Goal: Task Accomplishment & Management: Manage account settings

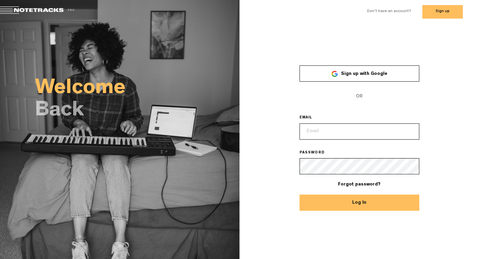
click at [351, 133] on input "email" at bounding box center [360, 132] width 120 height 16
type input "kam@notetracks.com"
click at [300, 195] on button "Log In" at bounding box center [360, 203] width 120 height 16
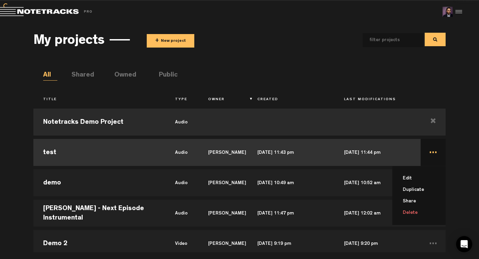
click at [412, 210] on li "Delete" at bounding box center [423, 212] width 45 height 11
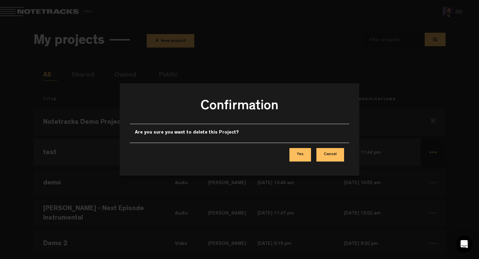
click at [305, 158] on button "Yes" at bounding box center [301, 154] width 22 height 13
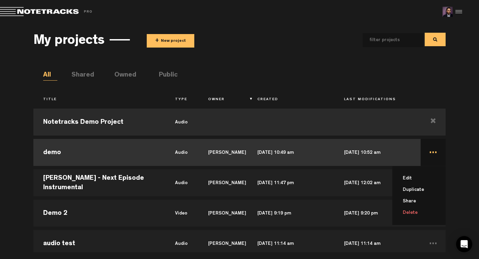
click at [410, 211] on li "Delete" at bounding box center [423, 212] width 45 height 11
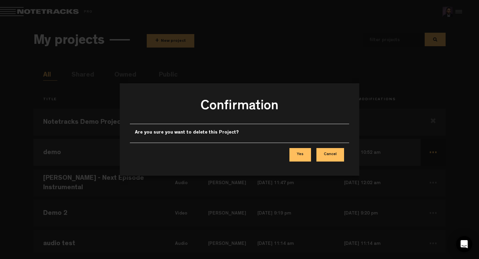
click at [300, 153] on button "Yes" at bounding box center [301, 154] width 22 height 13
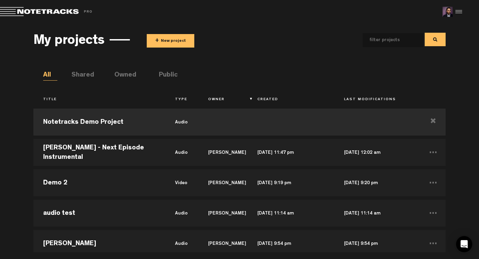
click at [166, 42] on button "+ New project" at bounding box center [171, 40] width 48 height 13
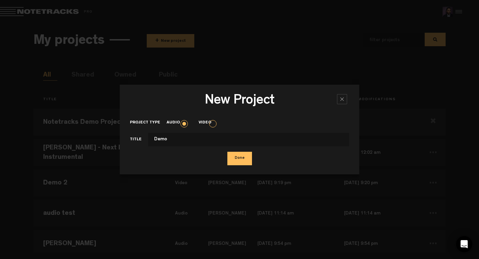
type input "Demo"
click at [227, 152] on button "Done" at bounding box center [239, 158] width 25 height 13
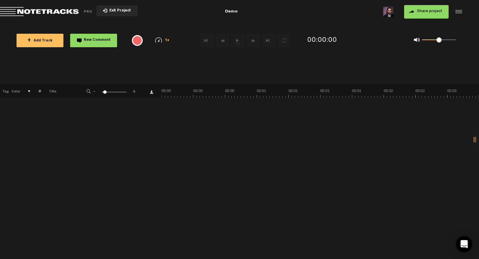
click at [53, 40] on button "+ Add Track" at bounding box center [40, 40] width 47 height 13
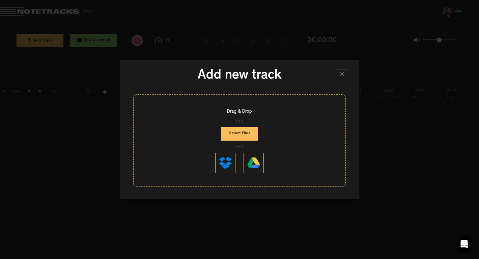
click at [344, 75] on div at bounding box center [342, 74] width 10 height 10
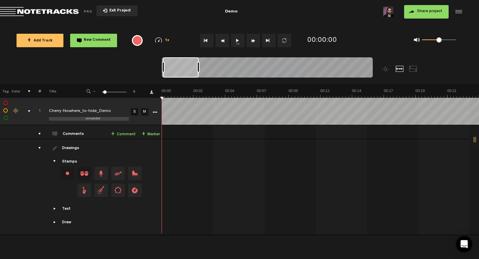
click at [121, 10] on span "Exit Project" at bounding box center [119, 11] width 24 height 4
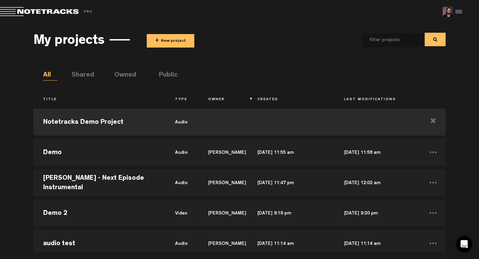
click at [174, 40] on button "+ New project" at bounding box center [171, 40] width 48 height 13
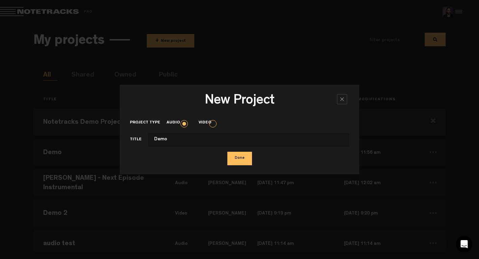
type input "Demo"
click at [227, 152] on button "Done" at bounding box center [239, 158] width 25 height 13
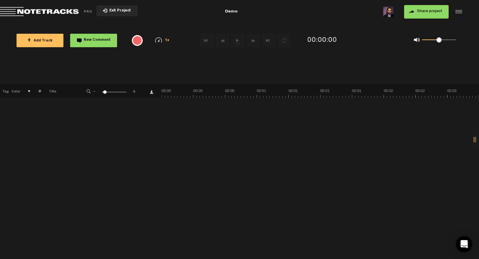
click at [48, 38] on button "+ Add Track" at bounding box center [40, 40] width 47 height 13
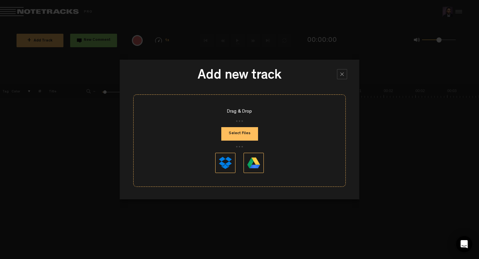
click at [346, 72] on div at bounding box center [342, 74] width 10 height 10
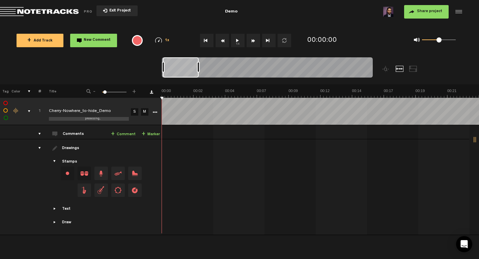
click at [123, 9] on span "Exit Project" at bounding box center [119, 11] width 24 height 4
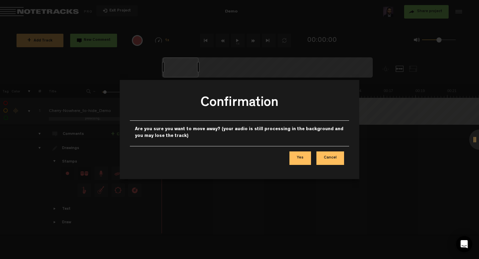
click at [332, 158] on button "Cancel" at bounding box center [331, 158] width 28 height 13
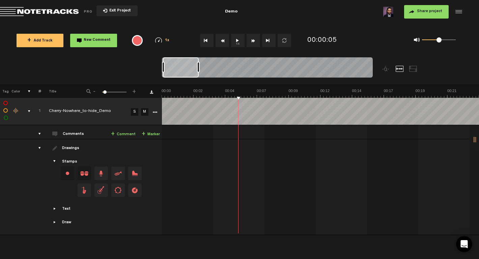
click at [428, 10] on span "Share project" at bounding box center [429, 11] width 25 height 4
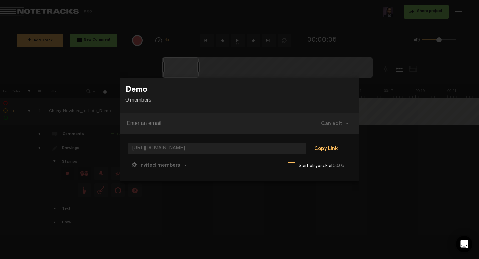
click at [323, 147] on button "Copy Link" at bounding box center [326, 148] width 37 height 13
click at [339, 89] on div at bounding box center [342, 92] width 10 height 10
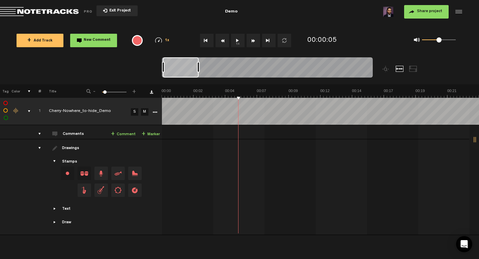
click at [115, 11] on span "Exit Project" at bounding box center [119, 11] width 24 height 4
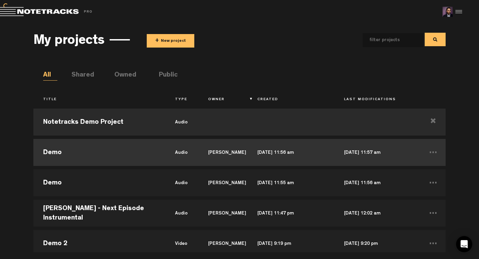
click at [185, 146] on td "audio" at bounding box center [181, 152] width 33 height 30
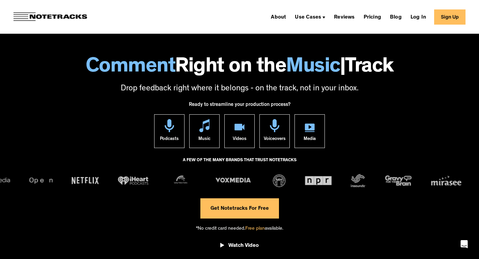
click at [454, 19] on link "Sign Up" at bounding box center [449, 16] width 31 height 15
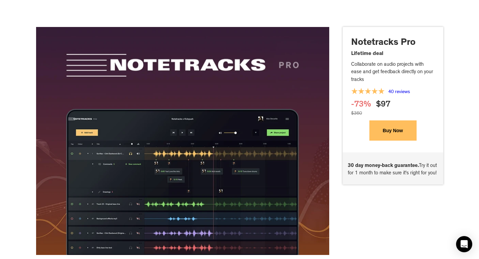
click at [390, 131] on button "Buy Now" at bounding box center [392, 130] width 47 height 20
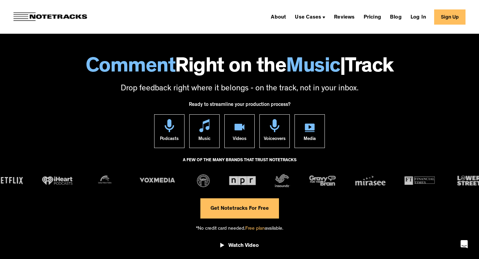
click at [445, 18] on link "Sign Up" at bounding box center [449, 16] width 31 height 15
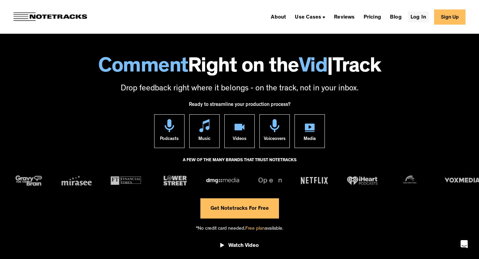
click at [414, 17] on link "Log In" at bounding box center [418, 16] width 21 height 11
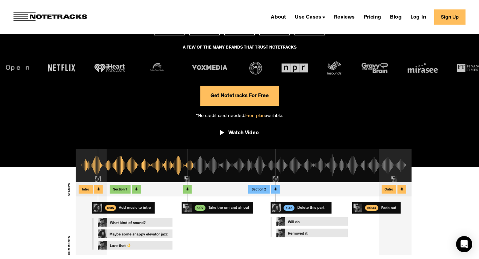
scroll to position [63, 0]
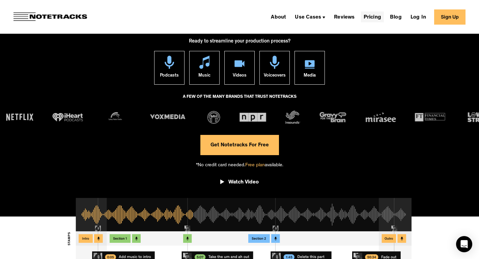
click at [374, 13] on link "Pricing" at bounding box center [372, 16] width 23 height 11
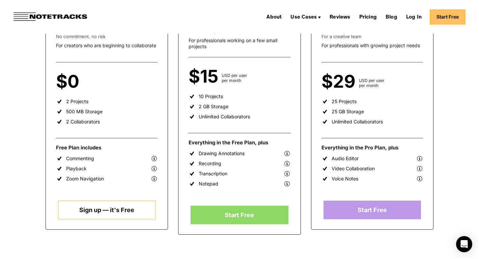
scroll to position [148, 0]
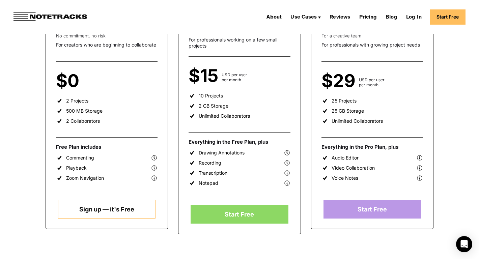
click at [130, 210] on link "Sign up — it's Free" at bounding box center [107, 209] width 98 height 19
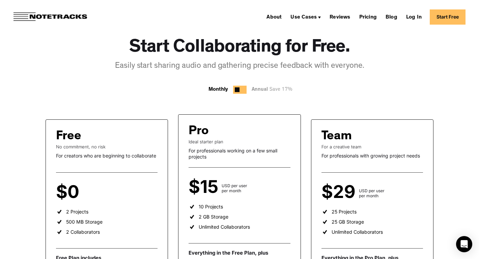
scroll to position [0, 0]
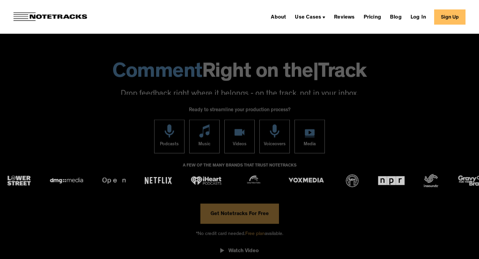
scroll to position [63, 0]
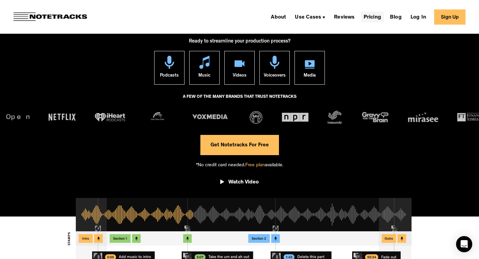
click at [369, 18] on link "Pricing" at bounding box center [372, 16] width 23 height 11
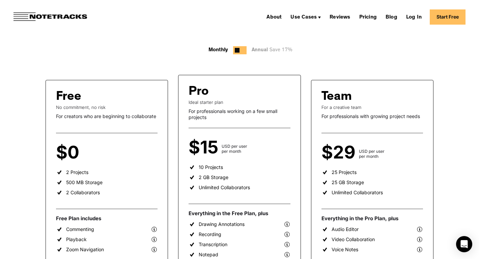
scroll to position [121, 0]
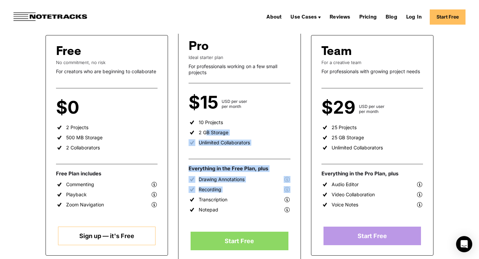
drag, startPoint x: 299, startPoint y: 189, endPoint x: 207, endPoint y: 135, distance: 106.9
click at [207, 135] on div "Pro Ideal starter plan For professionals working on a few small projects $15 US…" at bounding box center [239, 145] width 122 height 231
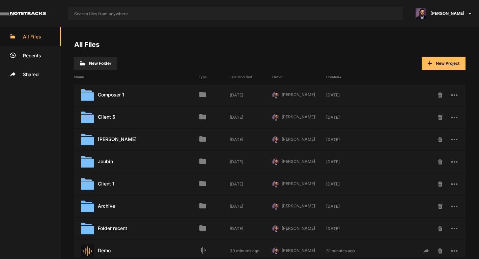
click at [457, 11] on span "[PERSON_NAME]" at bounding box center [448, 13] width 34 height 6
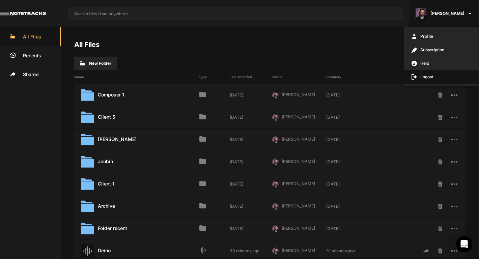
click at [424, 78] on span "Logout" at bounding box center [441, 76] width 75 height 13
